Goal: Task Accomplishment & Management: Manage account settings

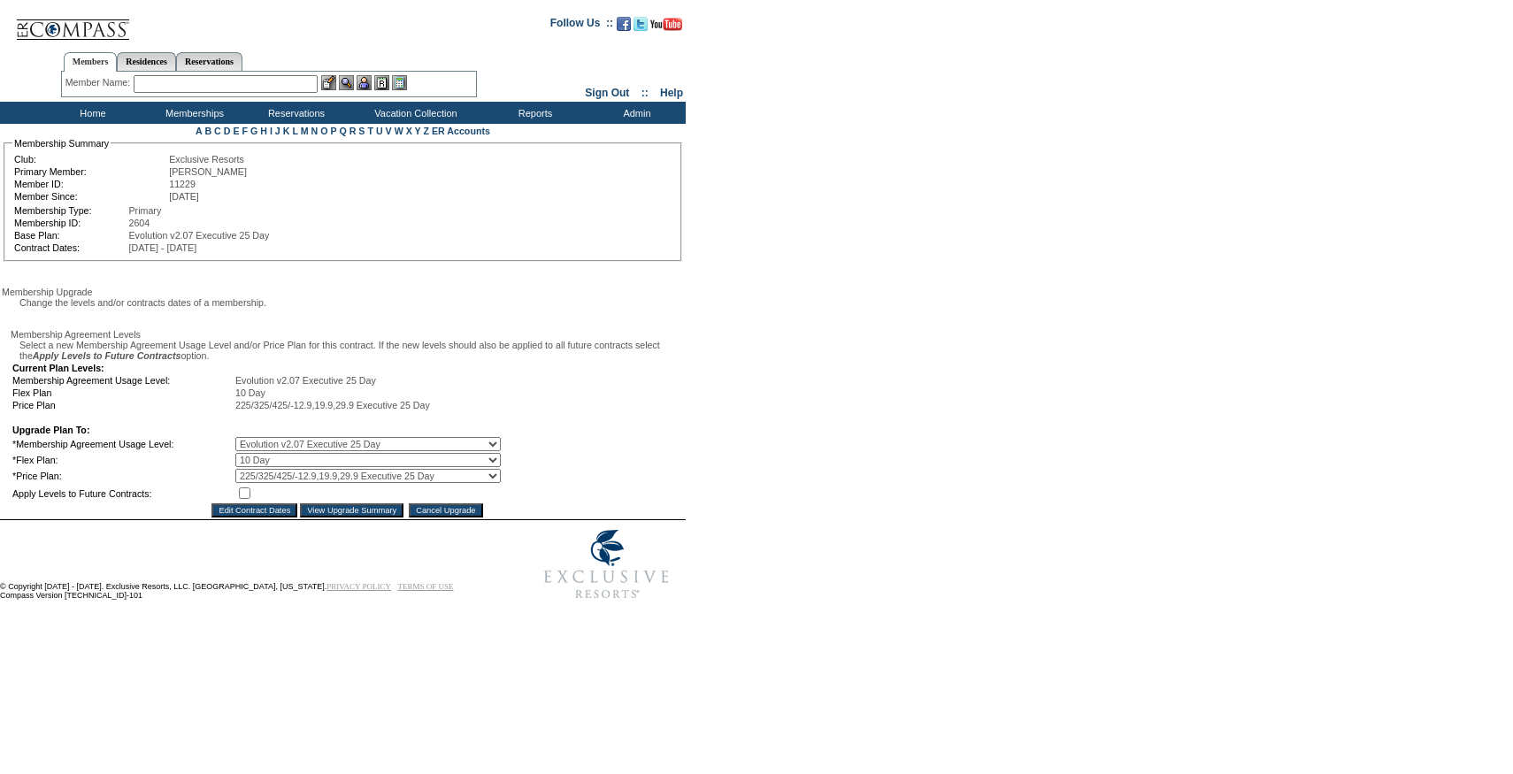
click at [272, 467] on select "0 Day 10 Day 20 Day 25 Day" at bounding box center [367, 460] width 265 height 14
select select "45"
click at [248, 467] on select "0 Day 10 Day 20 Day 25 Day" at bounding box center [367, 460] width 265 height 14
click at [250, 499] on input "checkbox" at bounding box center [245, 493] width 12 height 12
checkbox input "true"
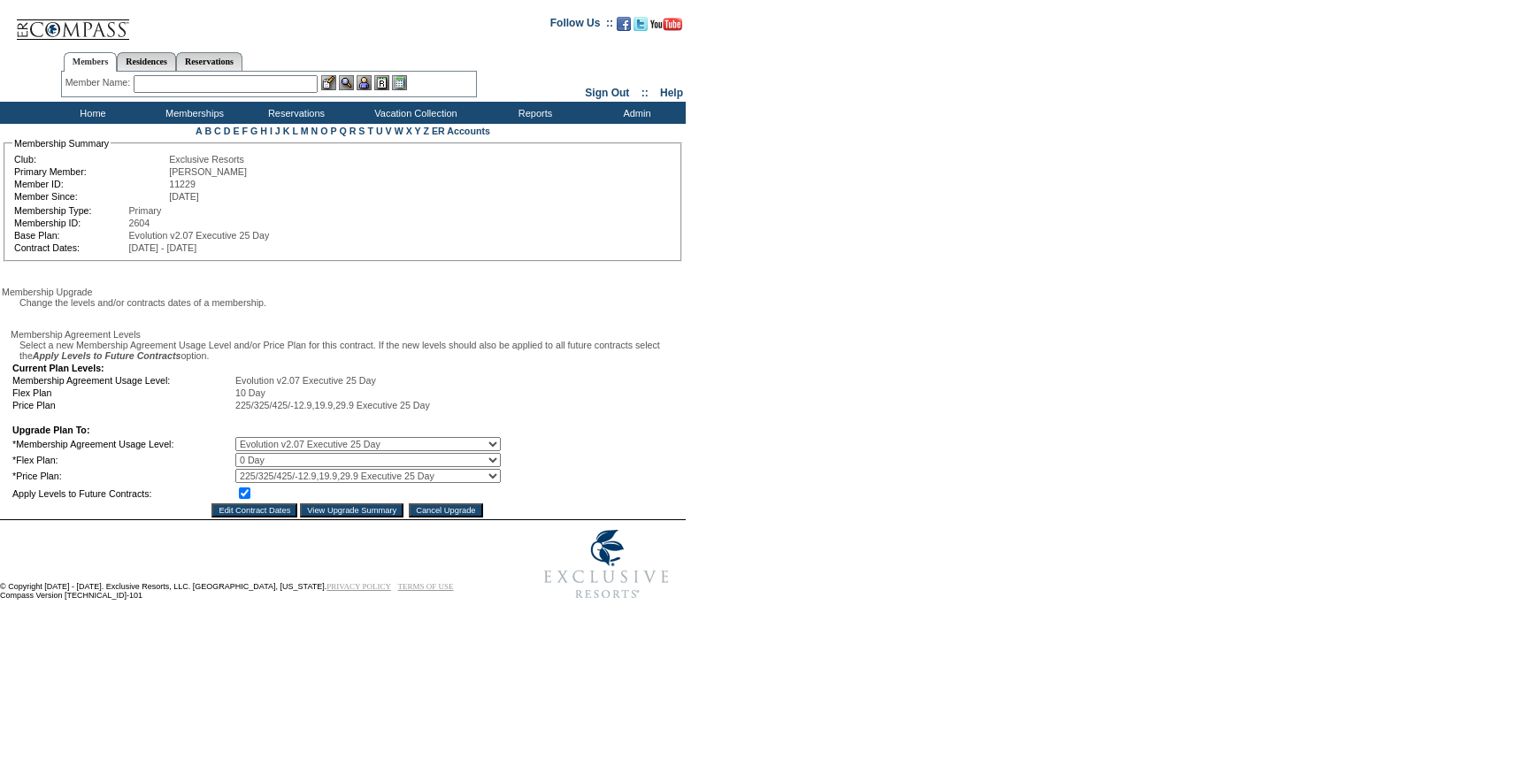
click at [324, 518] on input "View Upgrade Summary" at bounding box center [352, 510] width 104 height 14
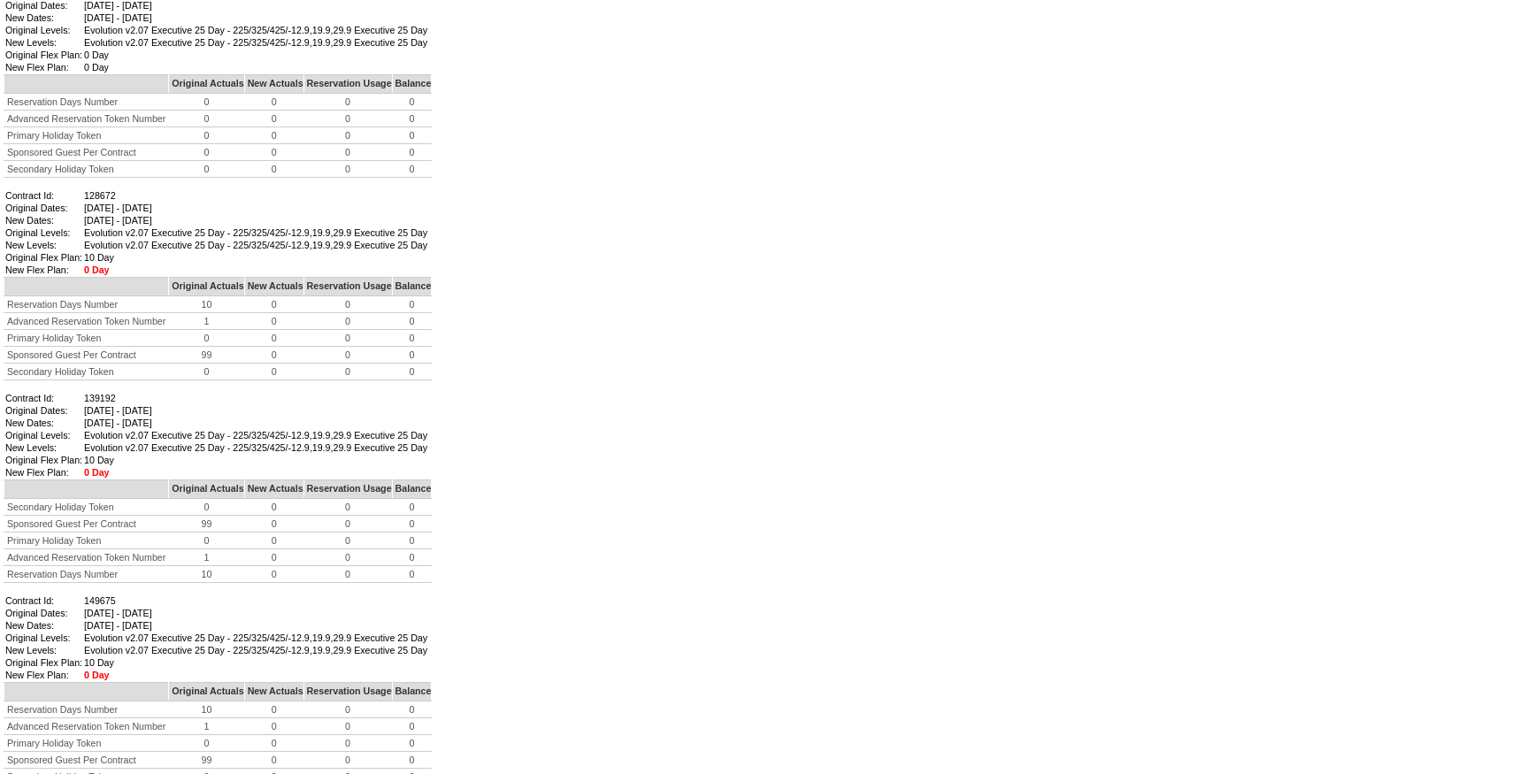
scroll to position [1195, 0]
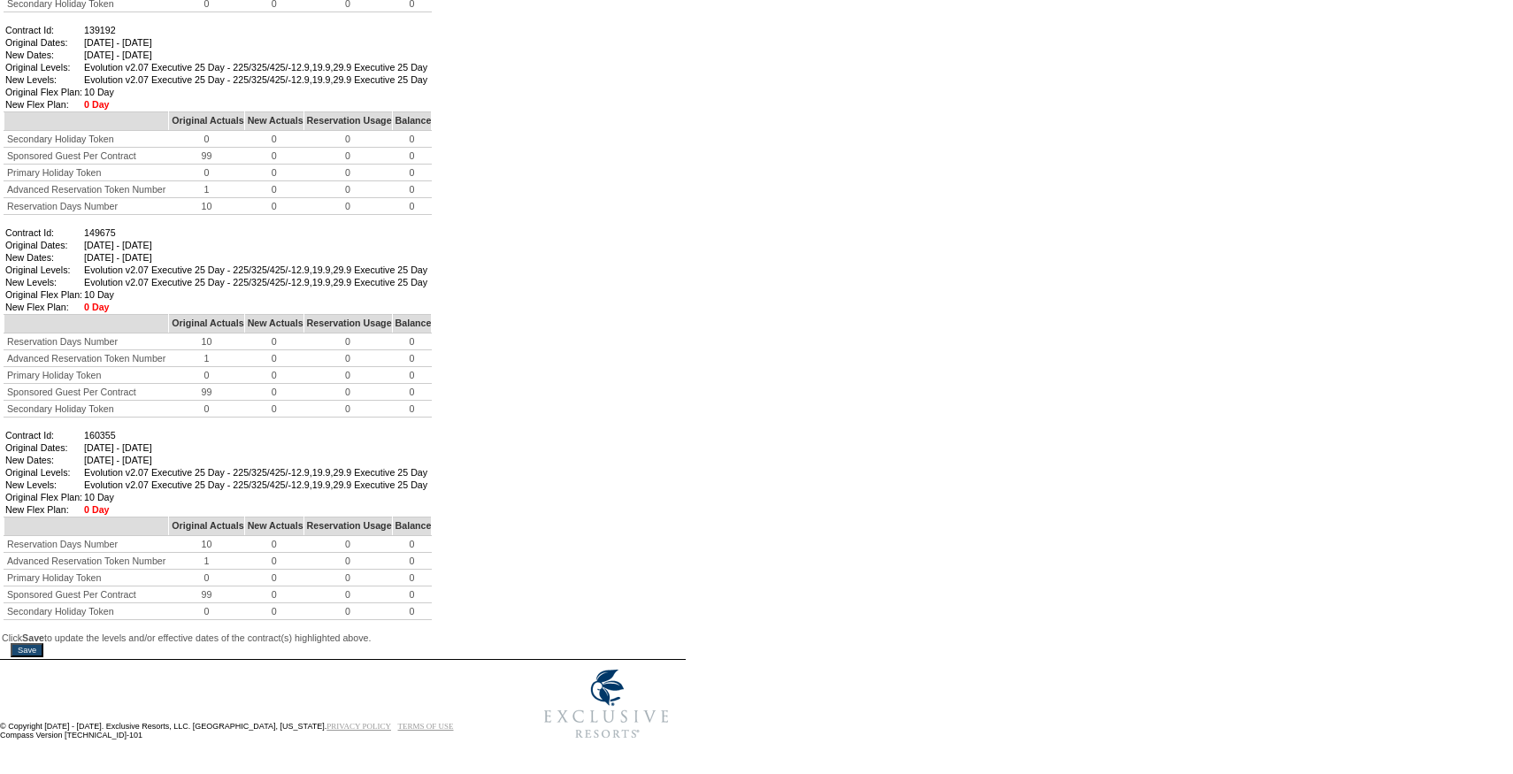
click at [43, 643] on input "Save" at bounding box center [27, 650] width 33 height 14
